Goal: Go to known website: Access a specific website the user already knows

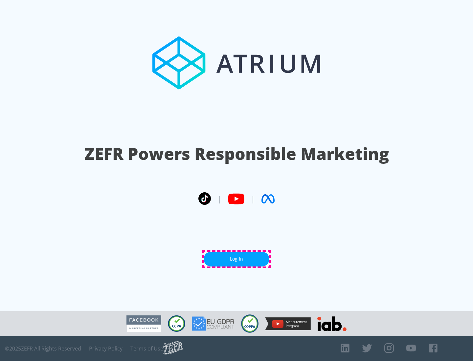
click at [236, 259] on link "Log In" at bounding box center [237, 259] width 66 height 15
